Goal: Task Accomplishment & Management: Manage account settings

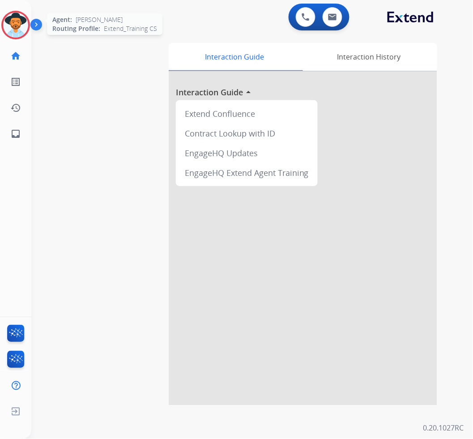
click at [14, 21] on img at bounding box center [15, 25] width 25 height 25
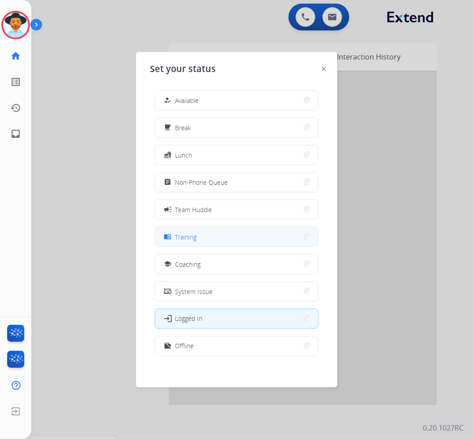
click at [200, 240] on button "menu_book Training" at bounding box center [236, 236] width 163 height 19
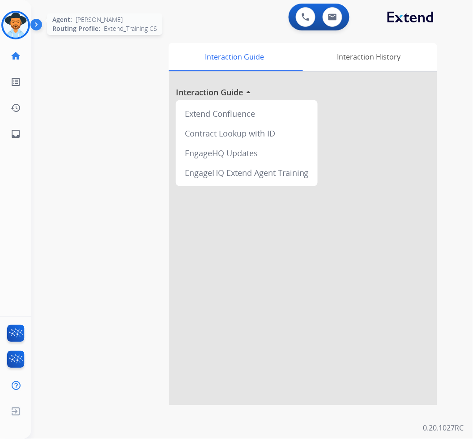
click at [12, 25] on img at bounding box center [15, 25] width 25 height 25
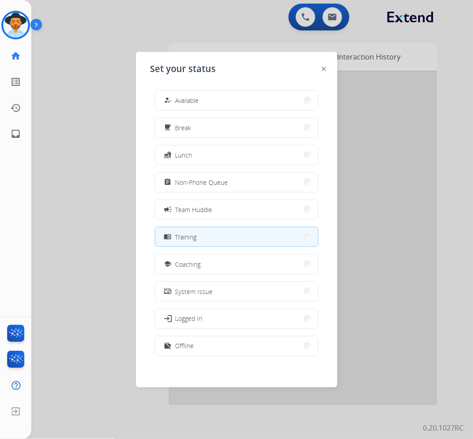
click at [62, 90] on div at bounding box center [236, 219] width 473 height 439
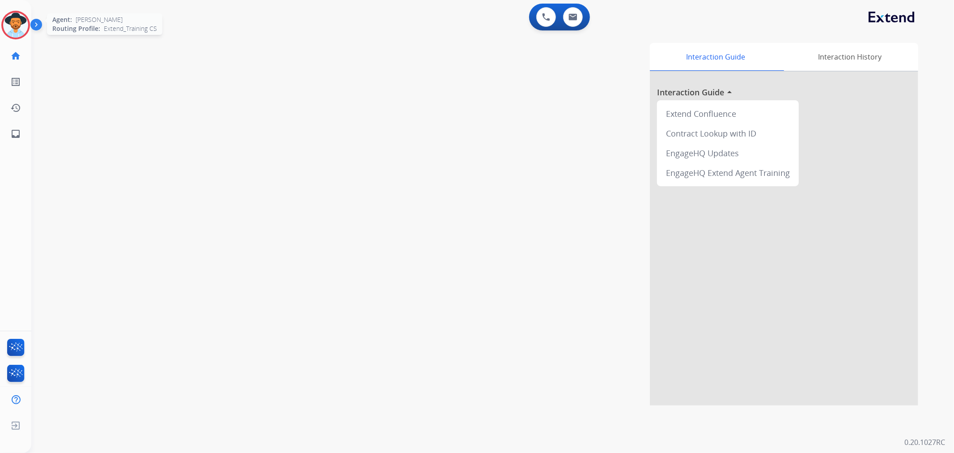
click at [10, 30] on img at bounding box center [15, 25] width 25 height 25
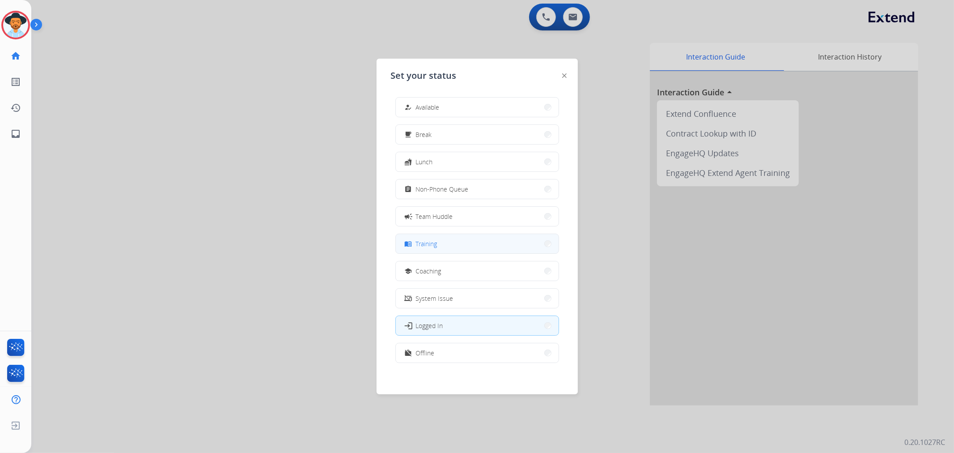
click at [458, 244] on button "menu_book Training" at bounding box center [477, 243] width 163 height 19
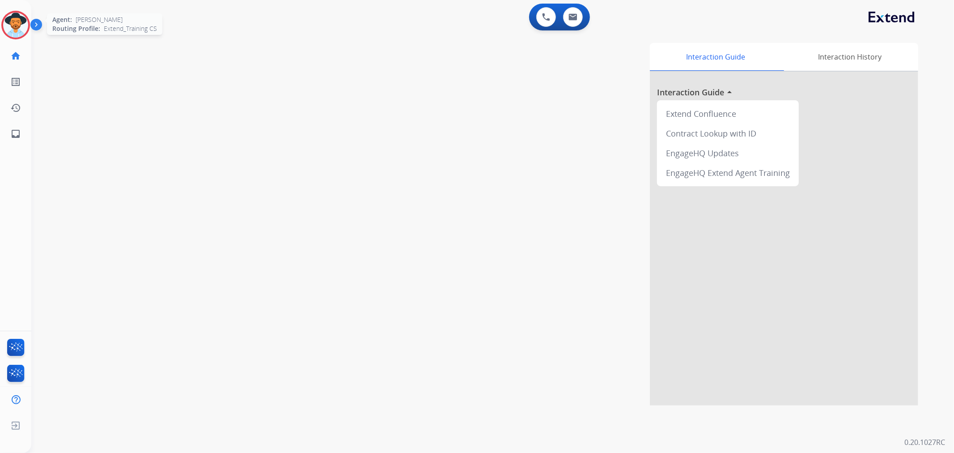
click at [15, 27] on img at bounding box center [15, 25] width 25 height 25
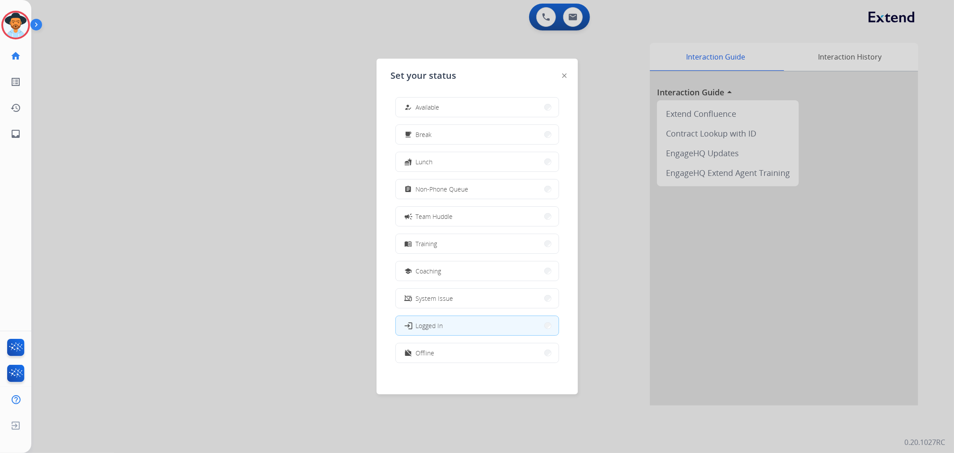
click at [476, 244] on button "menu_book Training" at bounding box center [477, 243] width 163 height 19
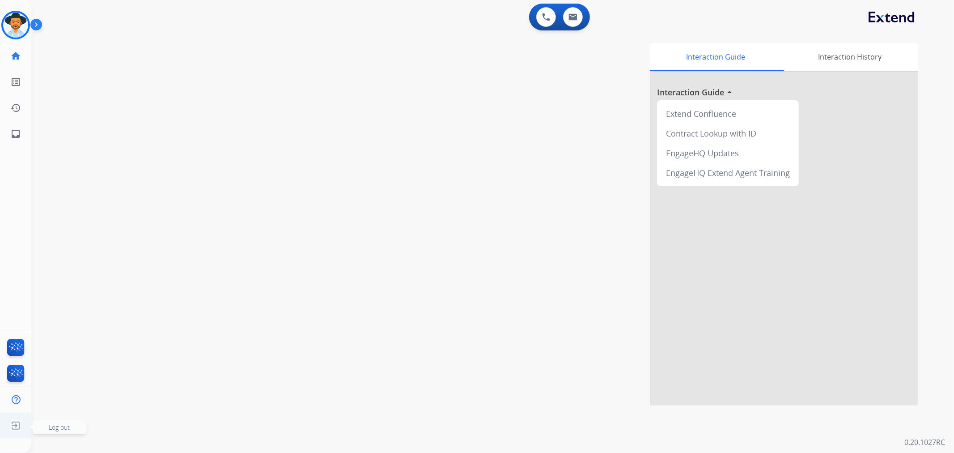
click at [54, 427] on span "Log out" at bounding box center [59, 427] width 21 height 8
